Goal: Information Seeking & Learning: Find specific fact

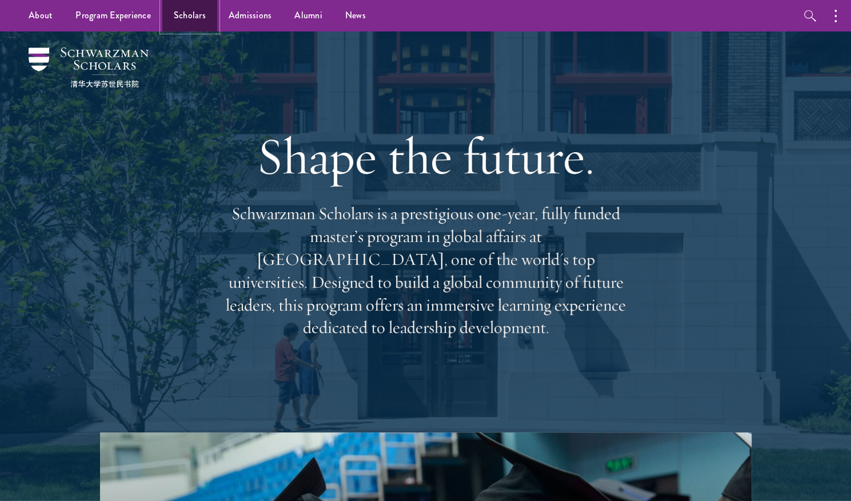
click at [193, 19] on link "Scholars" at bounding box center [189, 15] width 55 height 31
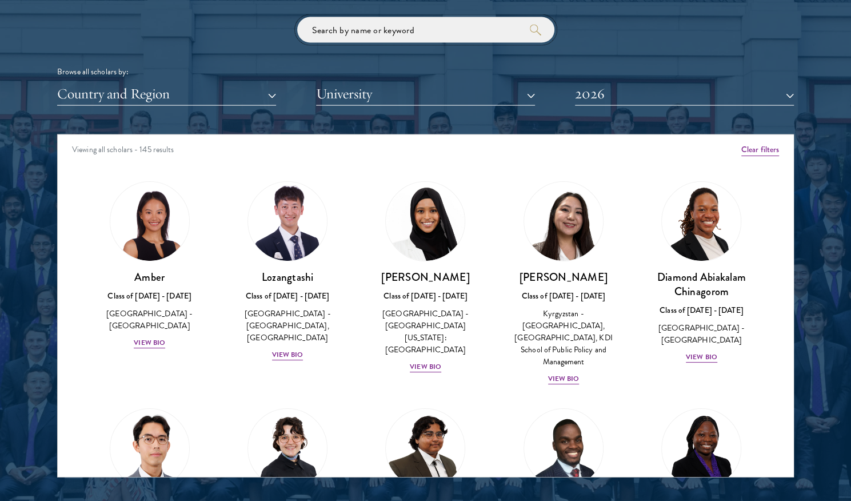
click at [394, 22] on input "search" at bounding box center [425, 30] width 257 height 26
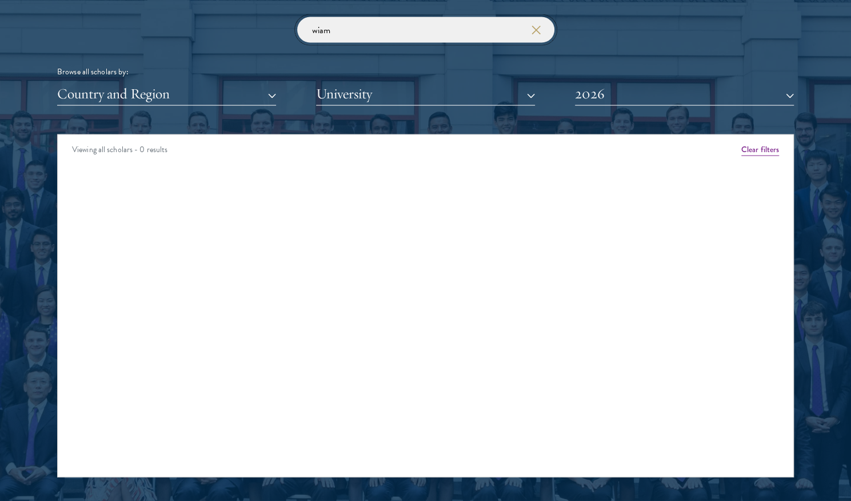
type input "wiam"
click at [630, 78] on div "wiam Browse all scholars by: Country and Region All Countries and Regions [GEOG…" at bounding box center [425, 61] width 737 height 89
click at [598, 95] on button "2026" at bounding box center [684, 93] width 219 height 23
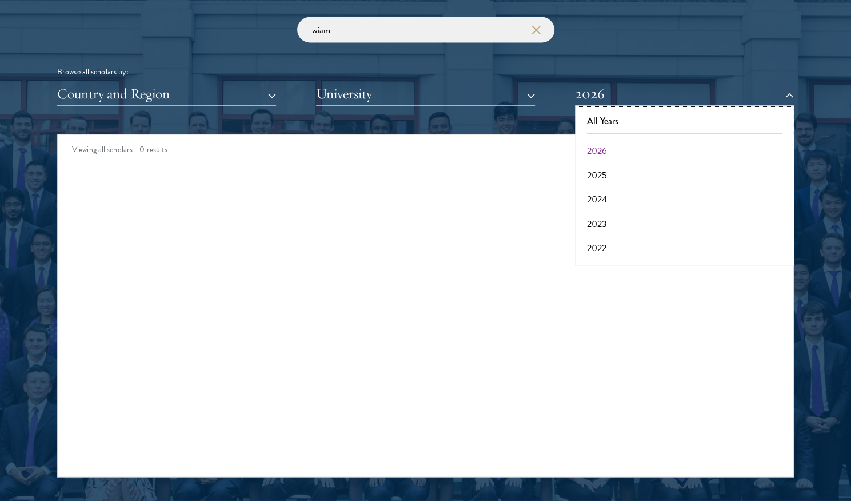
click at [592, 126] on button "All Years" at bounding box center [684, 121] width 212 height 24
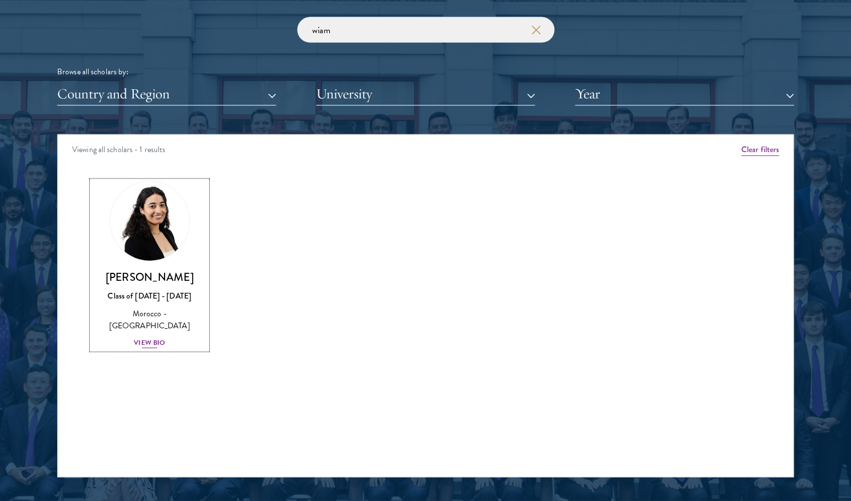
click at [138, 261] on link "[PERSON_NAME] Class of [DATE] - [DATE] [GEOGRAPHIC_DATA] - [GEOGRAPHIC_DATA] Vi…" at bounding box center [149, 265] width 115 height 168
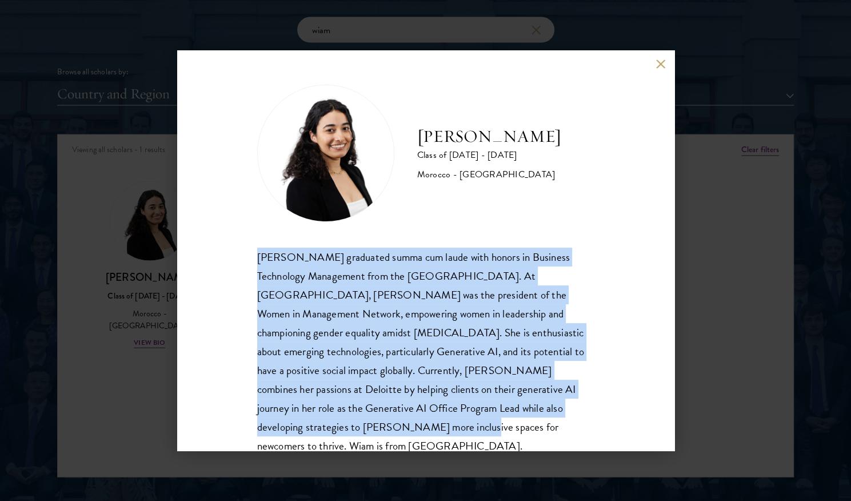
drag, startPoint x: 255, startPoint y: 257, endPoint x: 347, endPoint y: 430, distance: 196.1
click at [347, 430] on div "[PERSON_NAME] Class of [DATE] - [DATE] [GEOGRAPHIC_DATA] - [GEOGRAPHIC_DATA] [P…" at bounding box center [425, 250] width 497 height 400
copy div "[PERSON_NAME] graduated summa cum laude with honors in Business Technology Mana…"
